Goal: Task Accomplishment & Management: Manage account settings

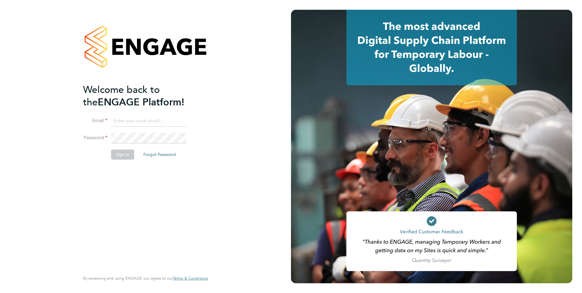
type input "[EMAIL_ADDRESS][DOMAIN_NAME]"
click at [118, 156] on button "Sign In" at bounding box center [122, 154] width 23 height 10
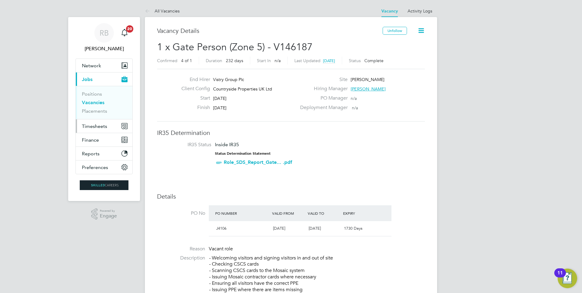
click at [106, 124] on span "Timesheets" at bounding box center [94, 126] width 25 height 6
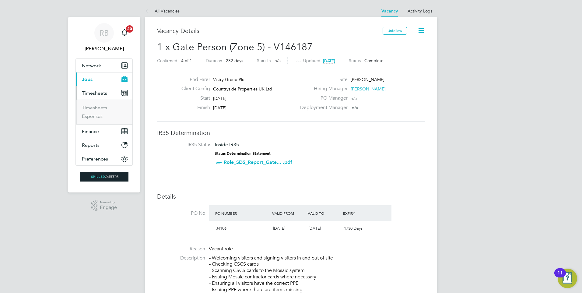
click at [105, 104] on ul "Timesheets Expenses" at bounding box center [104, 112] width 57 height 25
click at [109, 109] on li "Timesheets" at bounding box center [105, 109] width 46 height 9
click at [104, 107] on link "Timesheets" at bounding box center [94, 108] width 25 height 6
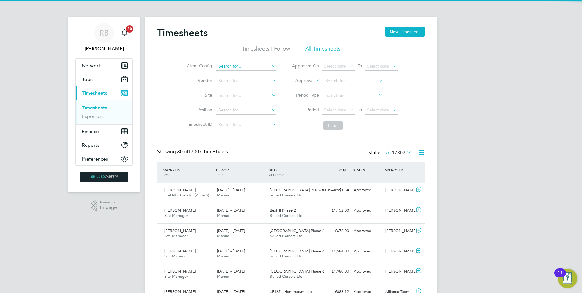
click at [237, 63] on input at bounding box center [246, 66] width 60 height 9
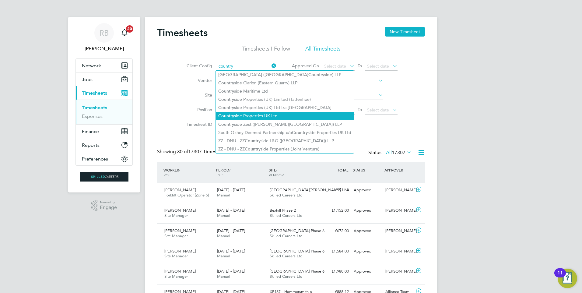
click at [288, 114] on li "Country side Properties UK Ltd" at bounding box center [285, 116] width 138 height 8
type input "Countryside Properties UK Ltd"
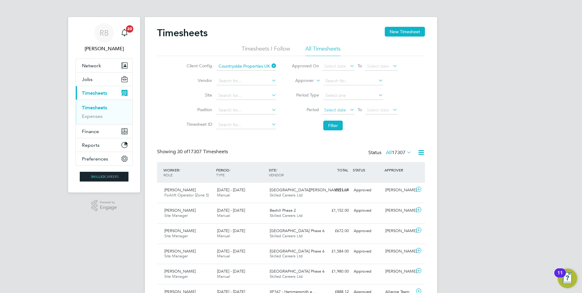
click at [338, 114] on span "Select date" at bounding box center [338, 110] width 33 height 8
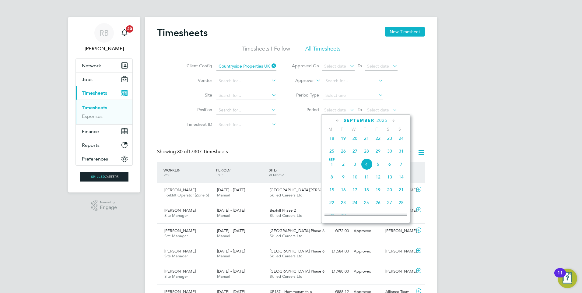
click at [334, 157] on span "25" at bounding box center [332, 151] width 12 height 12
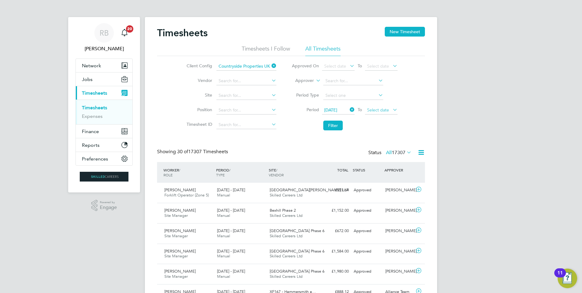
click at [384, 111] on span "Select date" at bounding box center [378, 109] width 22 height 5
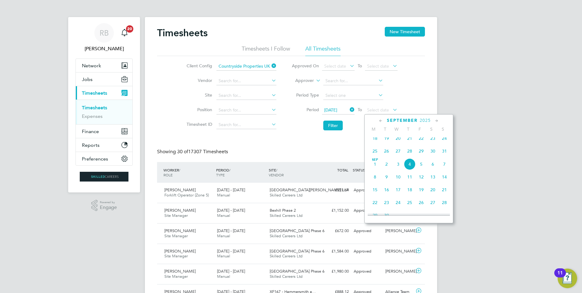
click at [446, 155] on span "31" at bounding box center [445, 151] width 12 height 12
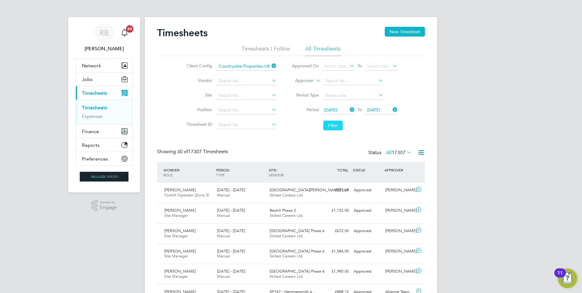
click at [338, 123] on button "Filter" at bounding box center [332, 126] width 19 height 10
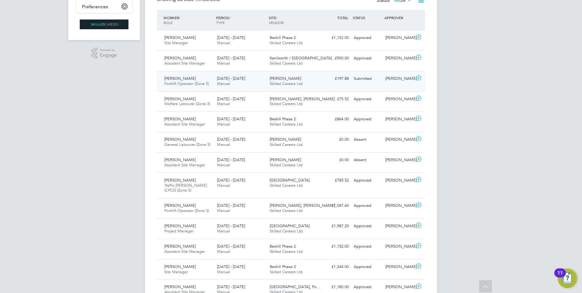
click at [315, 75] on div "Milby Meadows Skilled Careers Ltd" at bounding box center [293, 81] width 53 height 15
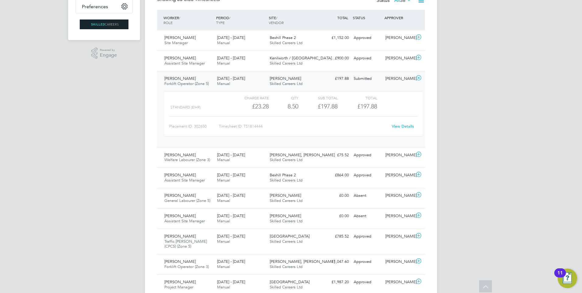
click at [407, 127] on link "View Details" at bounding box center [403, 126] width 22 height 5
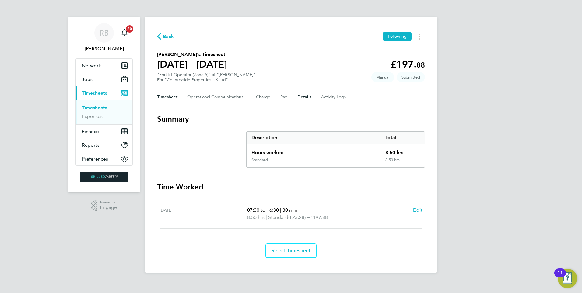
click at [307, 97] on button "Details" at bounding box center [304, 97] width 14 height 15
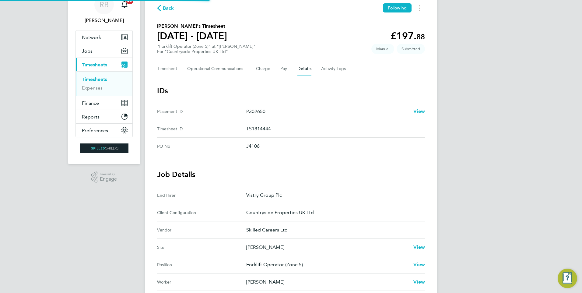
scroll to position [183, 0]
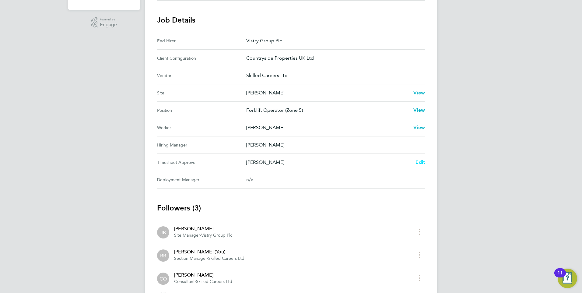
click at [419, 165] on span "Edit" at bounding box center [419, 162] width 9 height 6
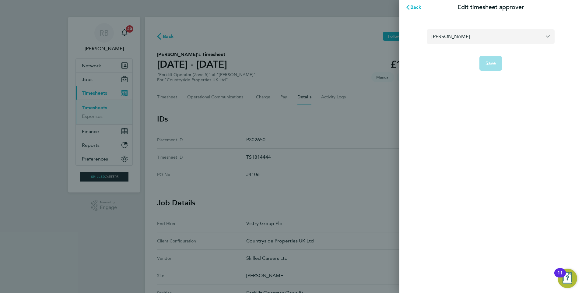
click at [471, 35] on input "Jamie Bayliss" at bounding box center [491, 36] width 128 height 14
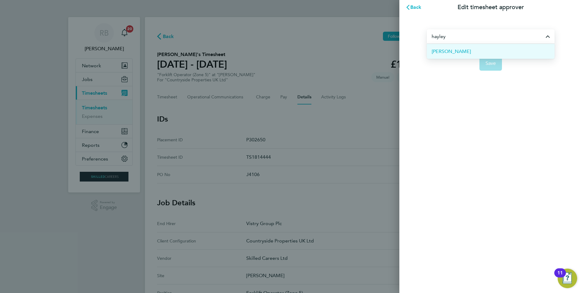
click at [462, 48] on span "Hayley Burgwin" at bounding box center [451, 51] width 39 height 7
type input "Hayley Burgwin"
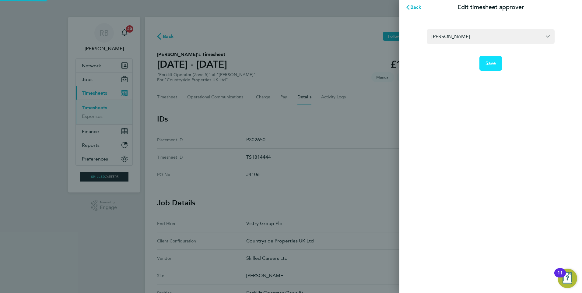
click at [495, 61] on span "Save" at bounding box center [490, 63] width 11 height 6
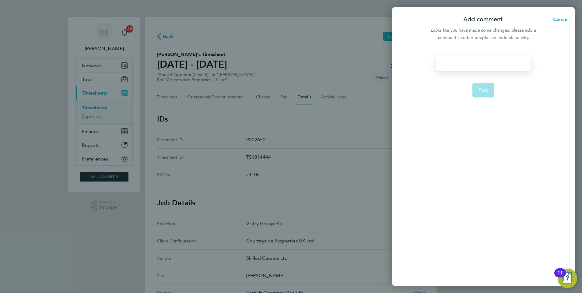
click at [470, 64] on div at bounding box center [483, 63] width 94 height 15
click at [471, 64] on div at bounding box center [483, 63] width 94 height 15
click at [482, 94] on span "Post" at bounding box center [483, 97] width 10 height 6
